Goal: Check status: Check status

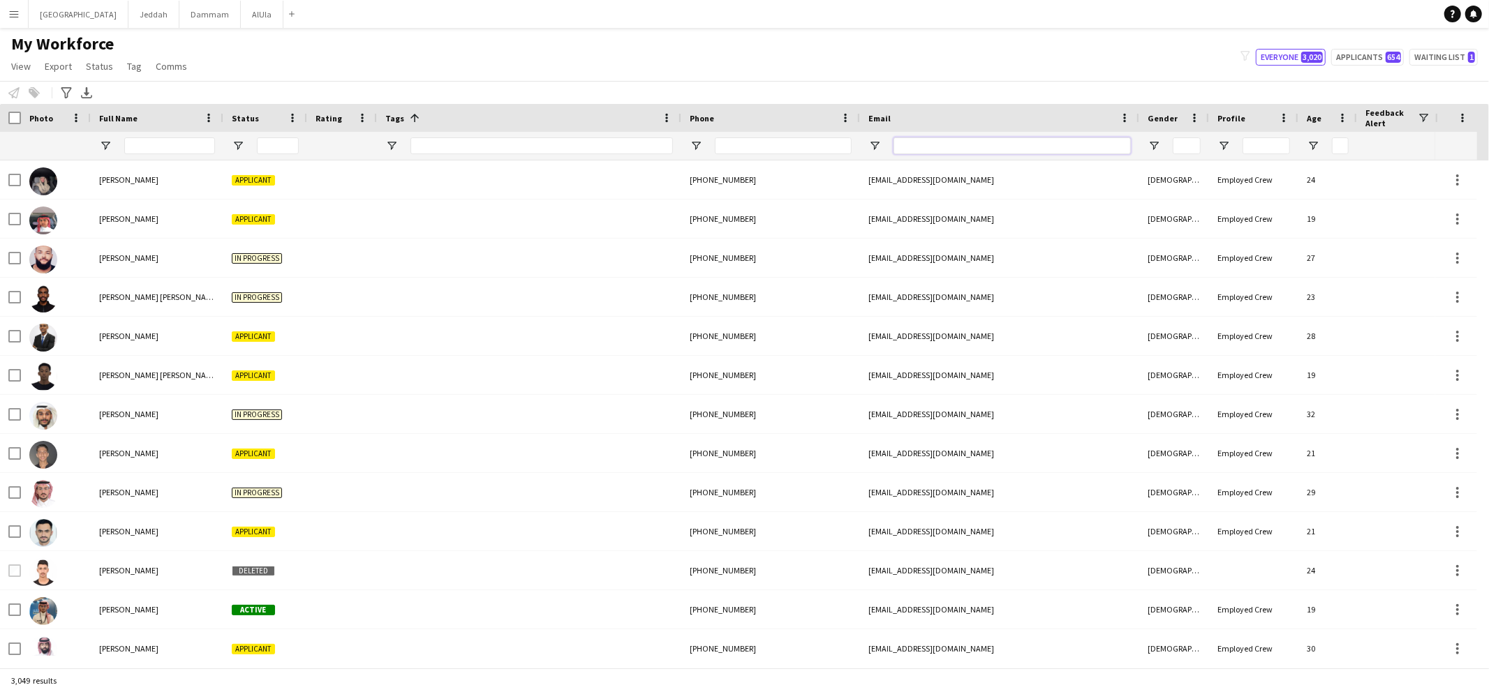
click at [951, 149] on input "Email Filter Input" at bounding box center [1012, 146] width 237 height 17
paste input "**********"
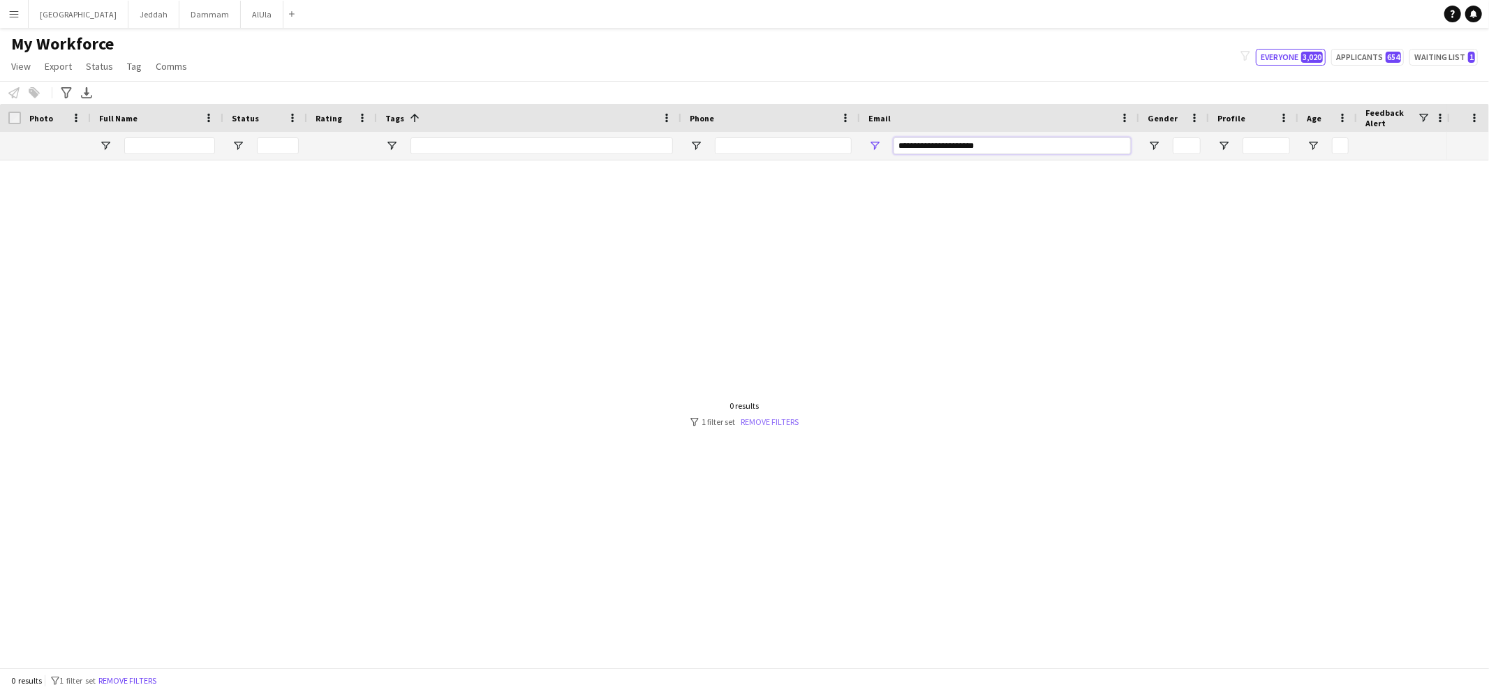
type input "**********"
click at [774, 421] on link "Remove filters" at bounding box center [770, 422] width 58 height 10
